Goal: Ask a question

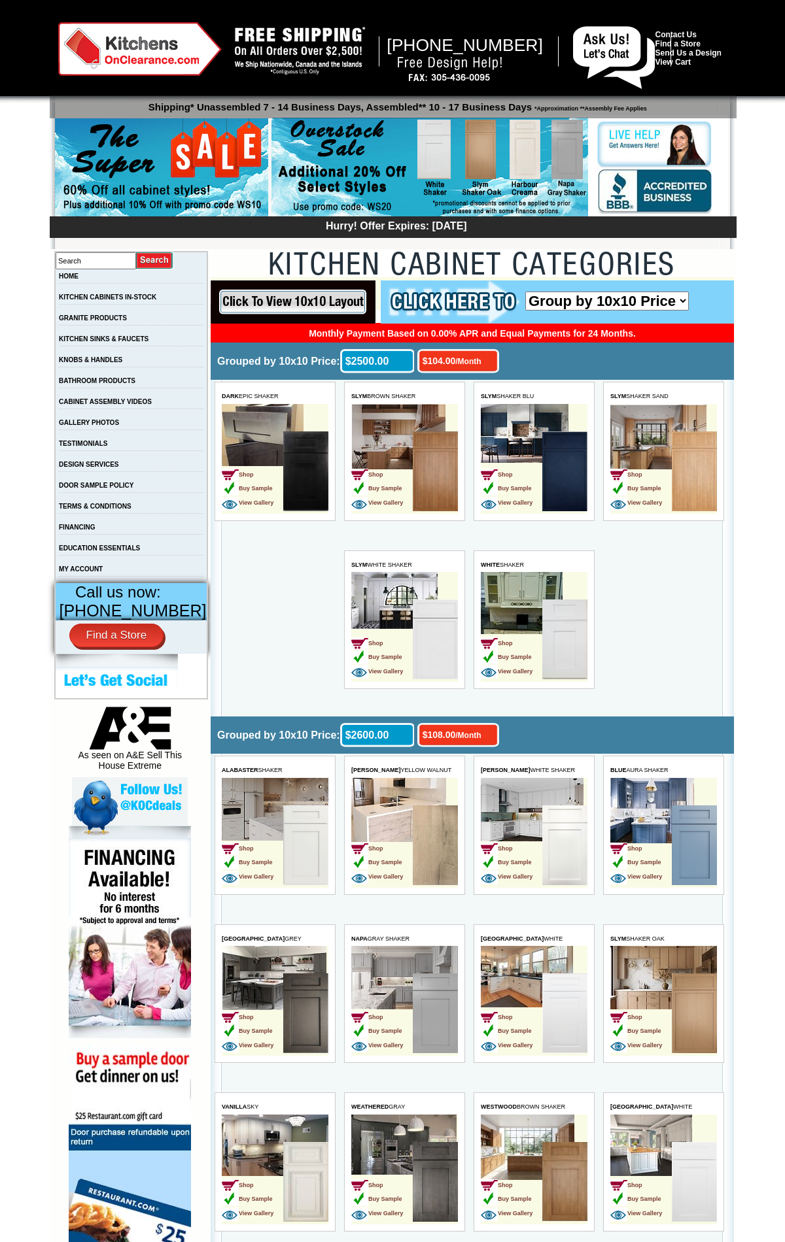
scroll to position [3781, 0]
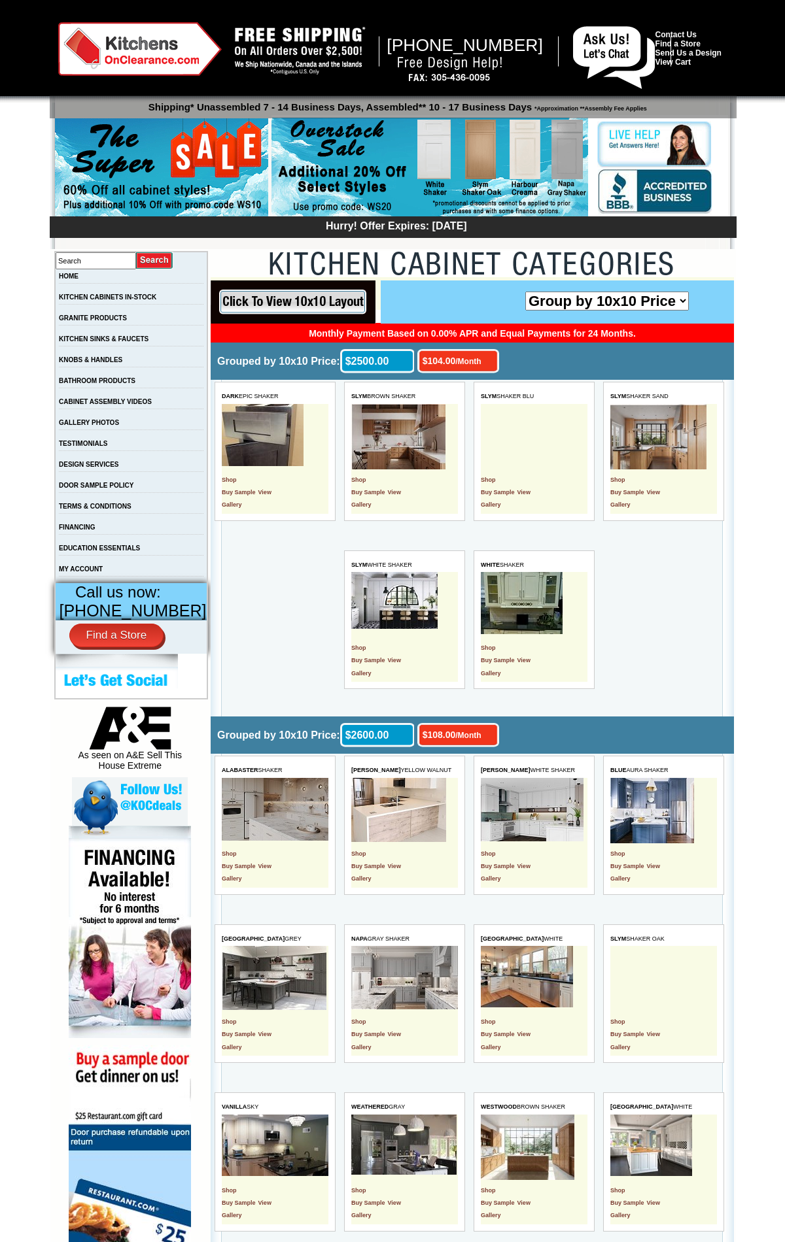
scroll to position [3781, 0]
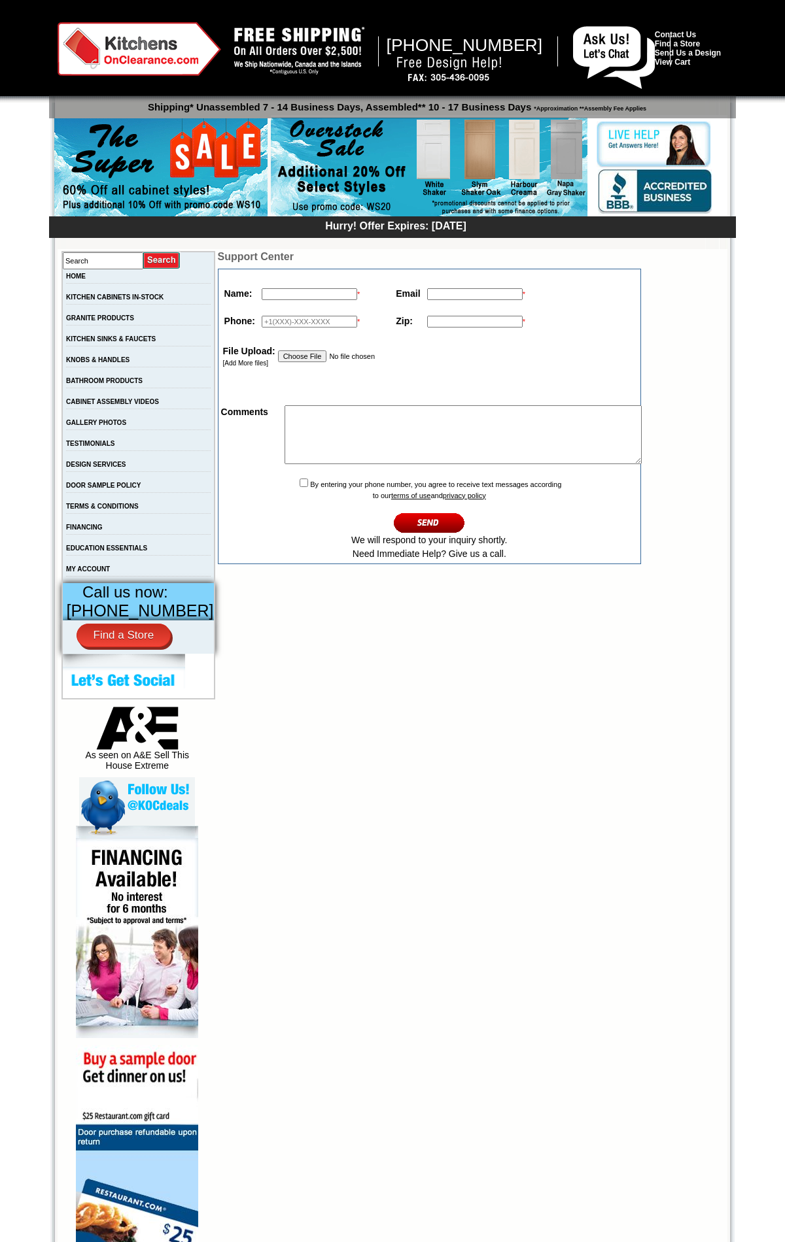
scroll to position [173, 0]
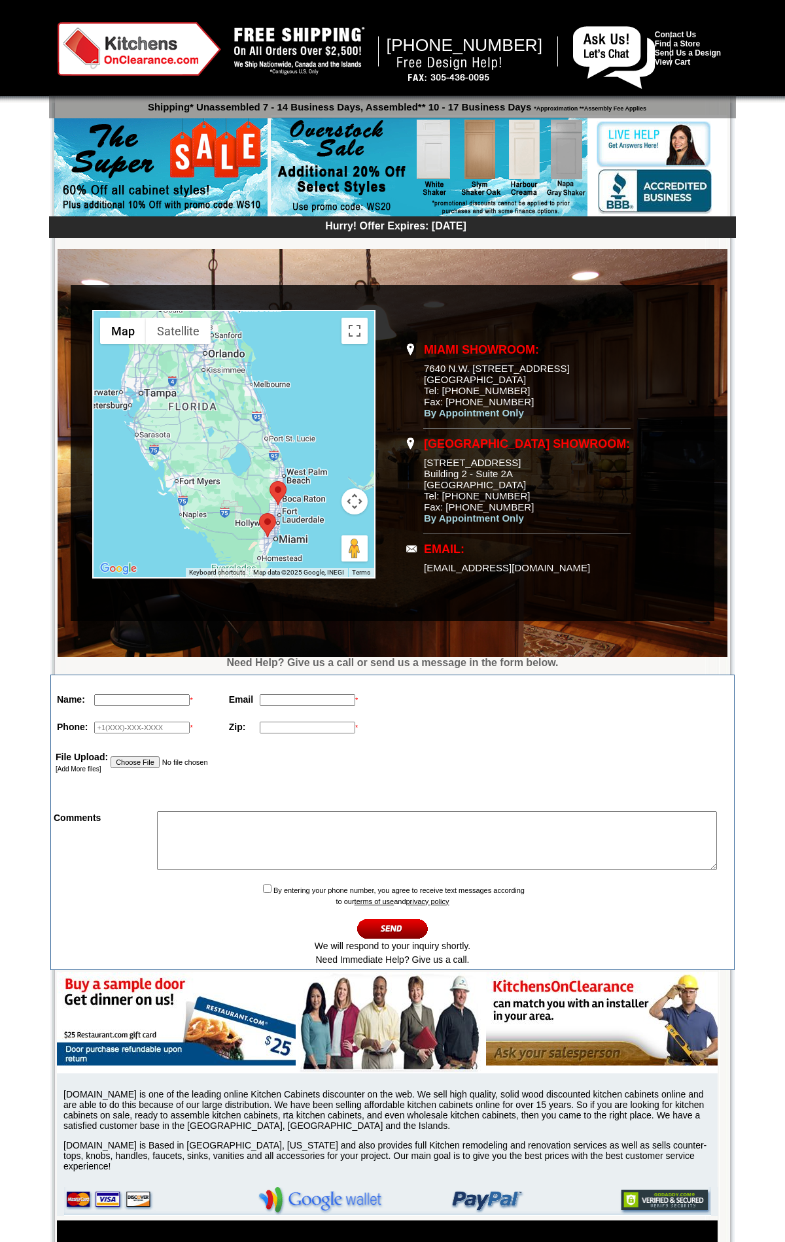
scroll to position [134, 0]
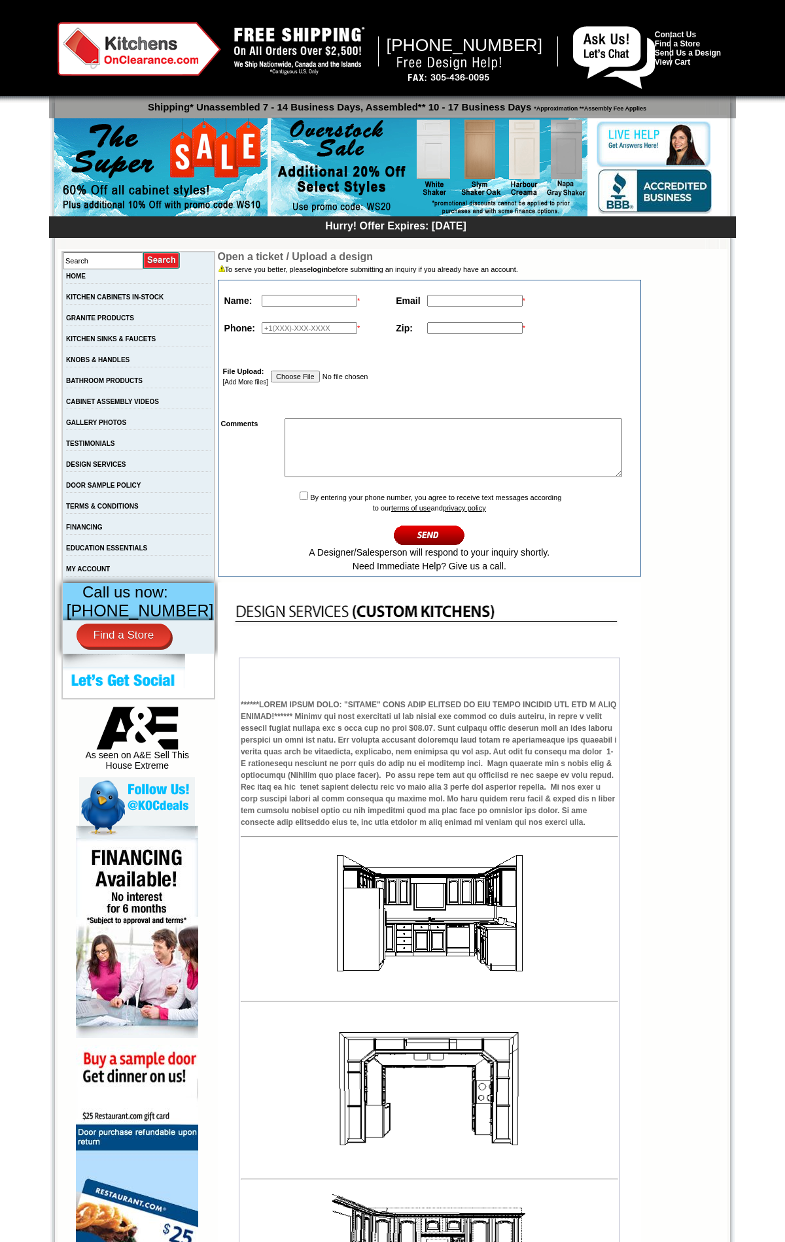
scroll to position [471, 0]
